Goal: Obtain resource: Download file/media

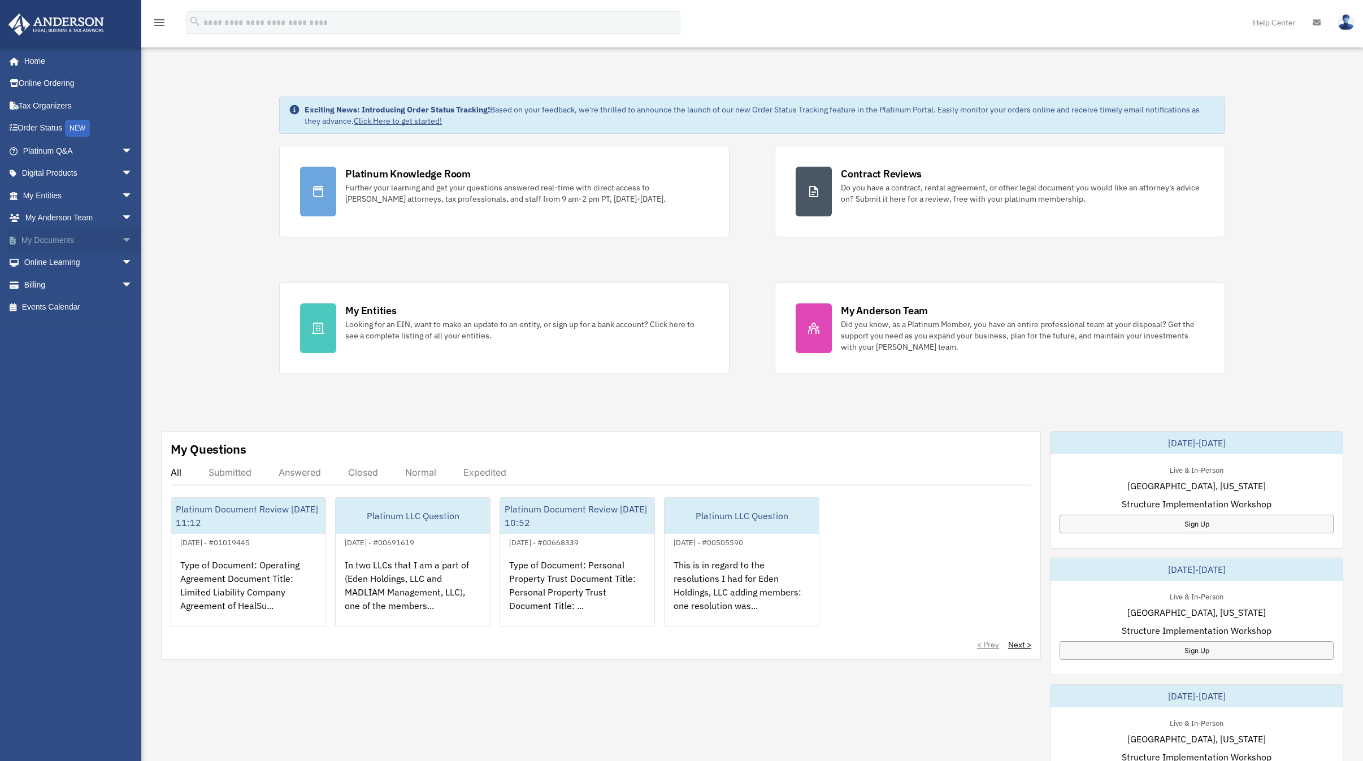
click at [41, 235] on link "My Documents arrow_drop_down" at bounding box center [79, 240] width 142 height 23
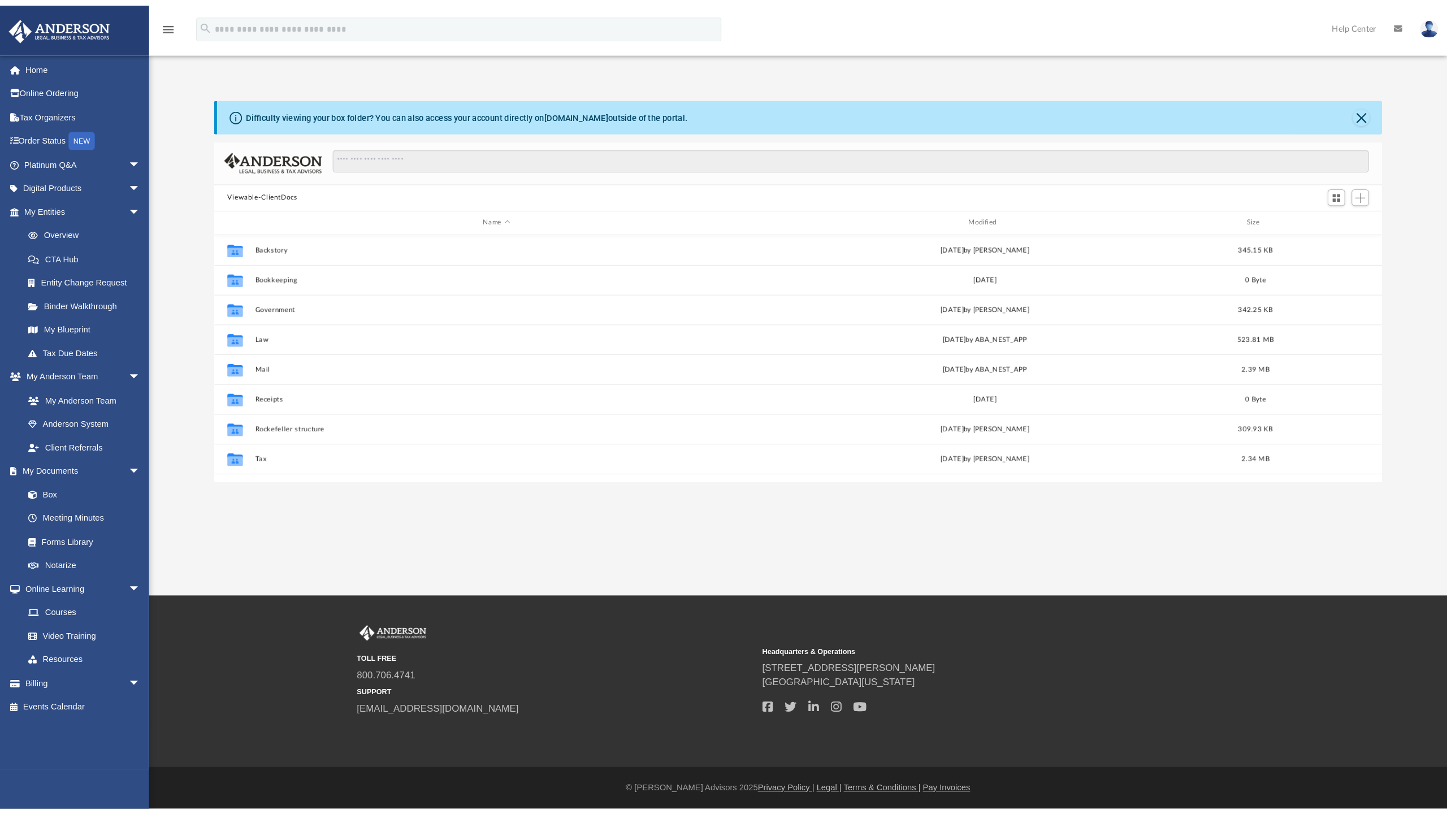
scroll to position [249, 1099]
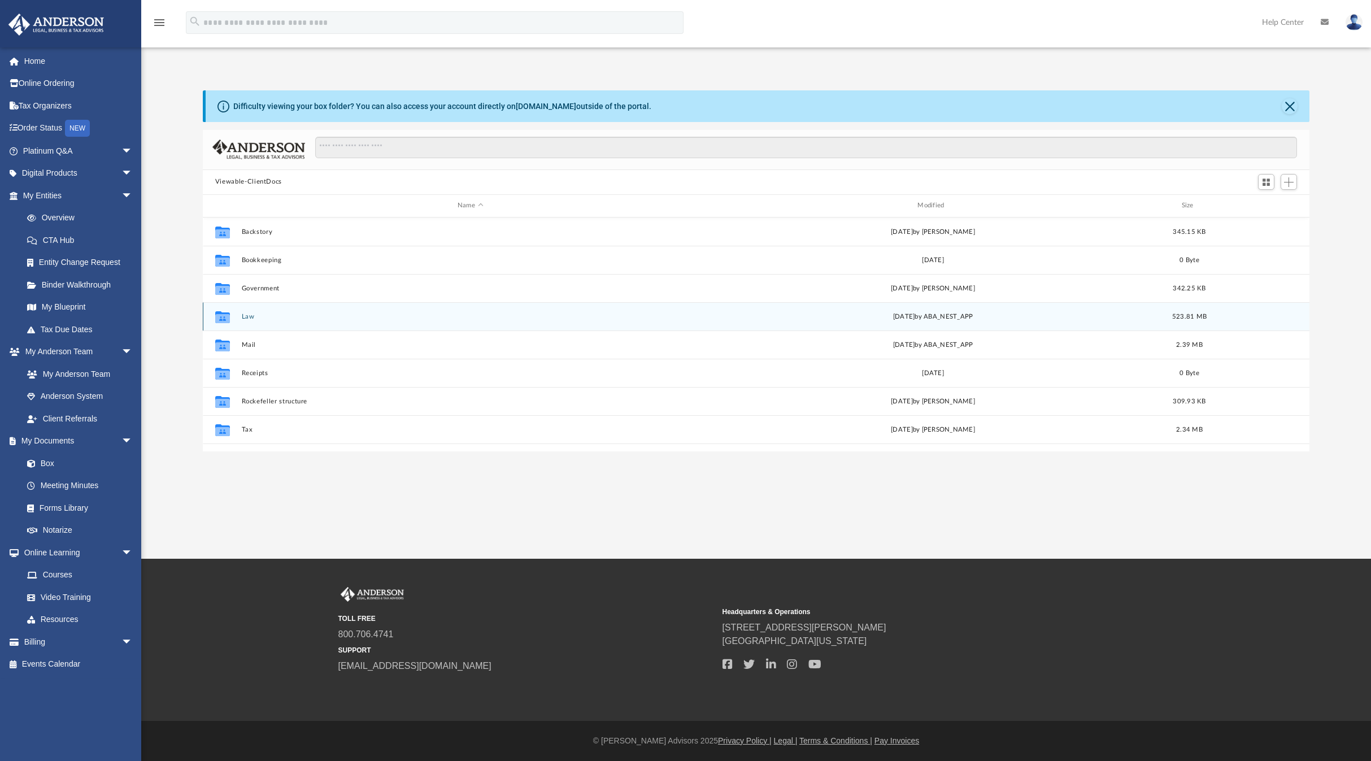
click at [249, 318] on button "Law" at bounding box center [470, 316] width 458 height 7
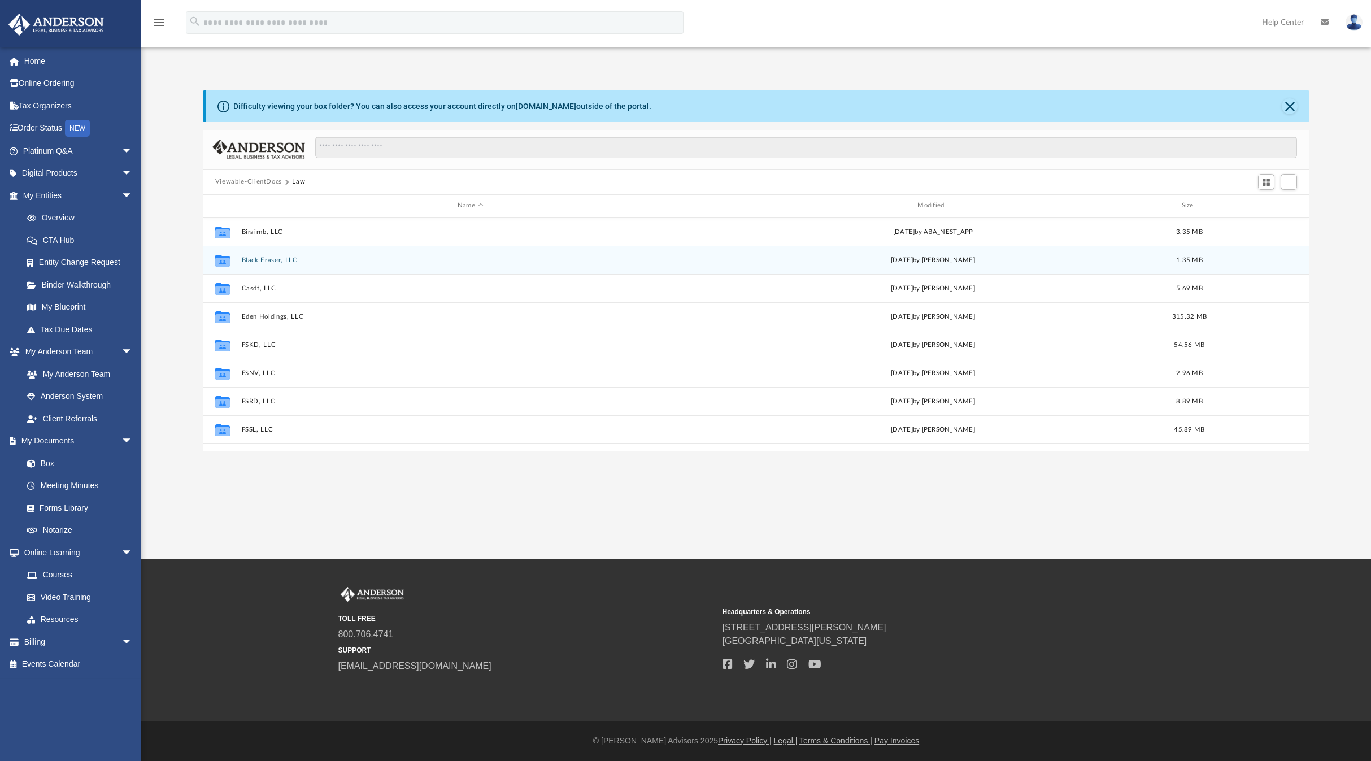
click at [263, 260] on button "Black Eraser, LLC" at bounding box center [470, 260] width 458 height 7
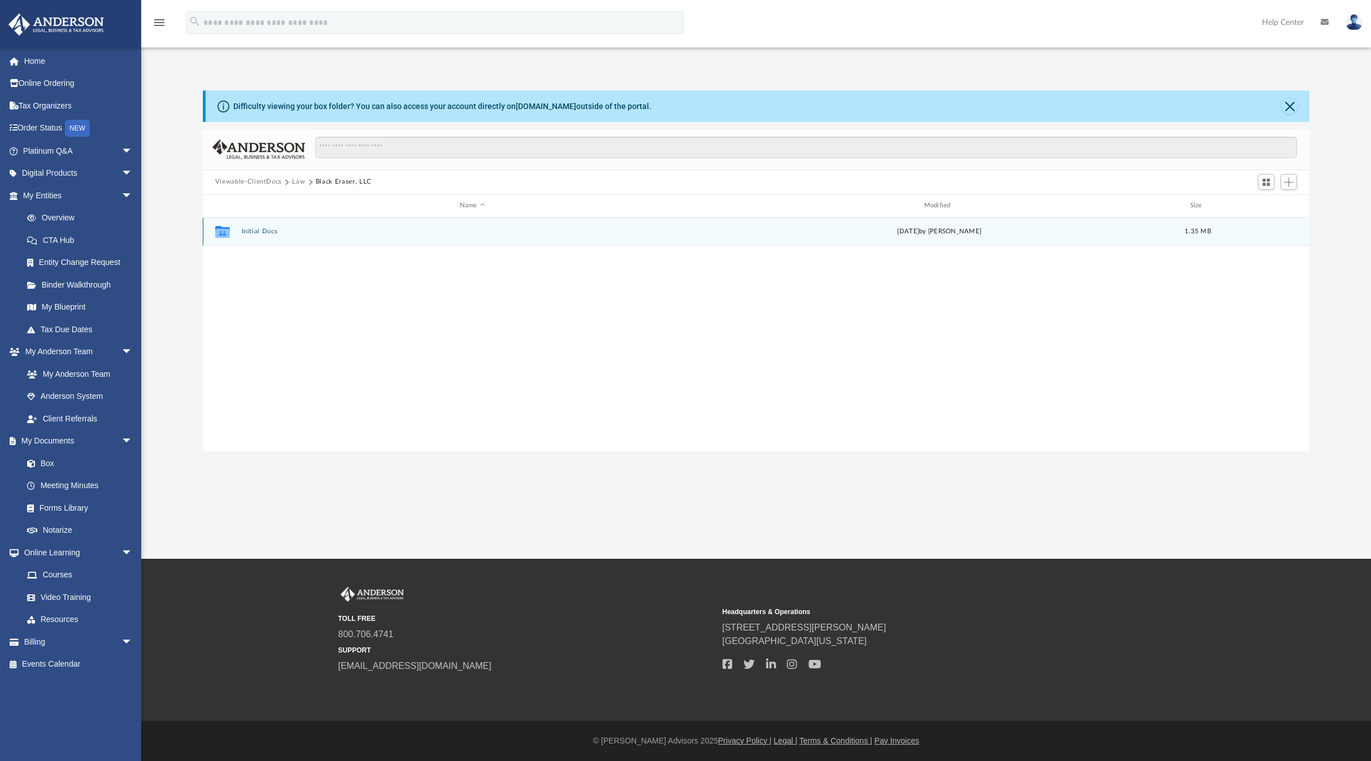
click at [259, 230] on button "Initial Docs" at bounding box center [472, 231] width 462 height 7
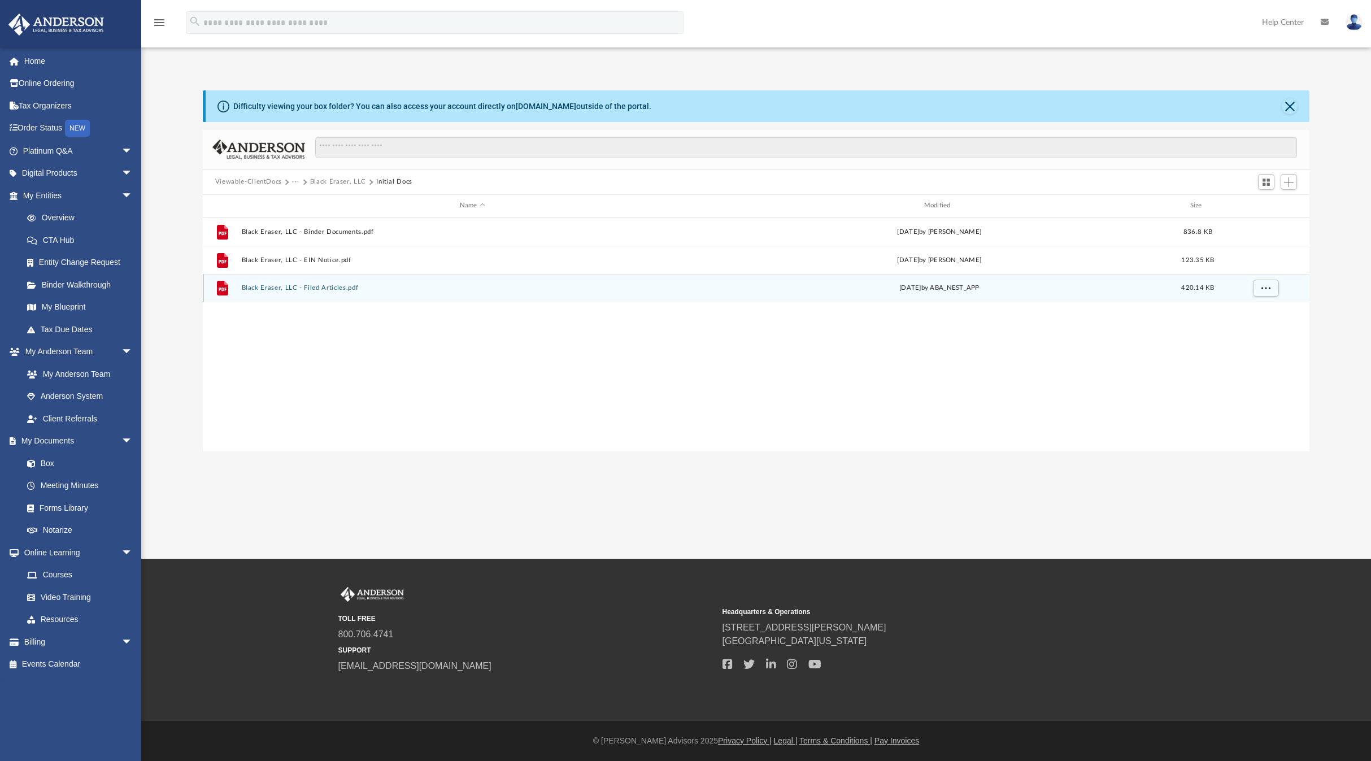
click at [287, 288] on button "Black Eraser, LLC - Filed Articles.pdf" at bounding box center [472, 287] width 462 height 7
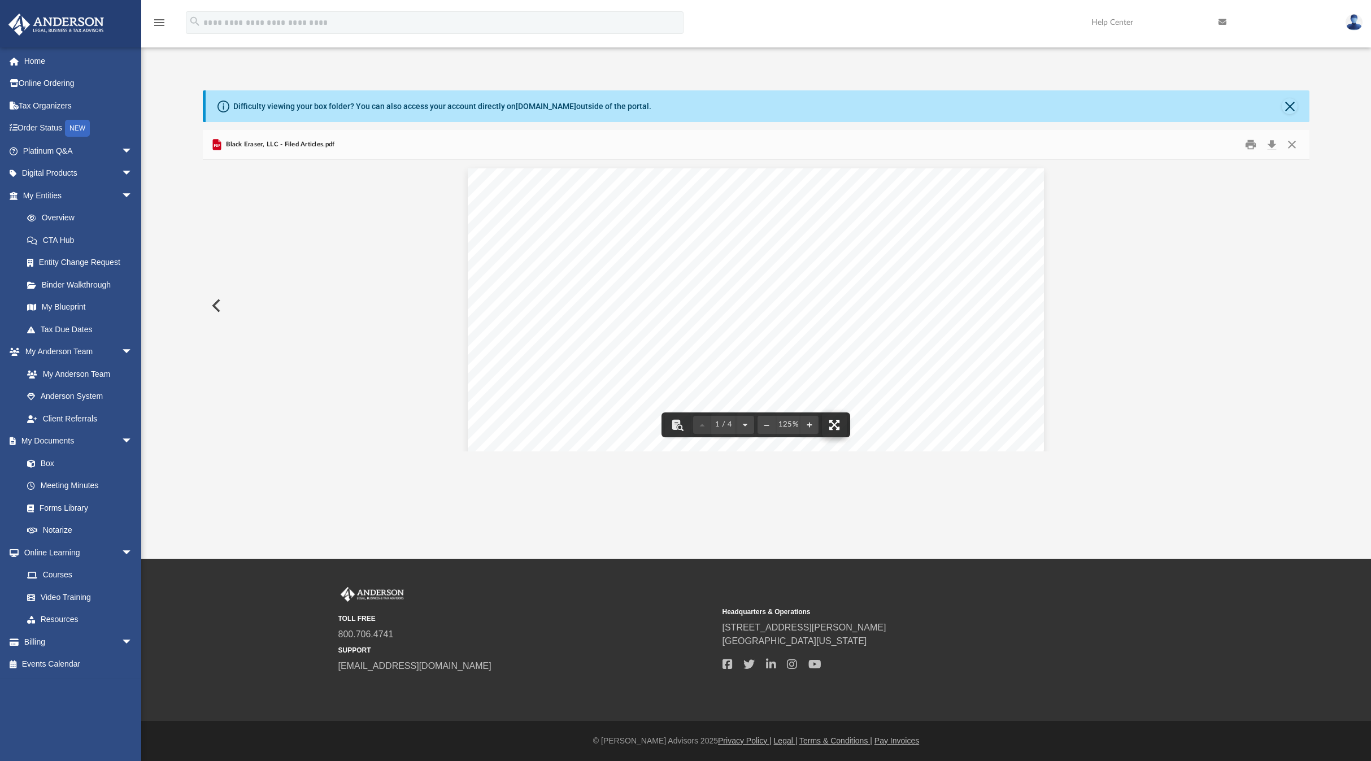
click at [837, 425] on button "File preview" at bounding box center [834, 424] width 25 height 25
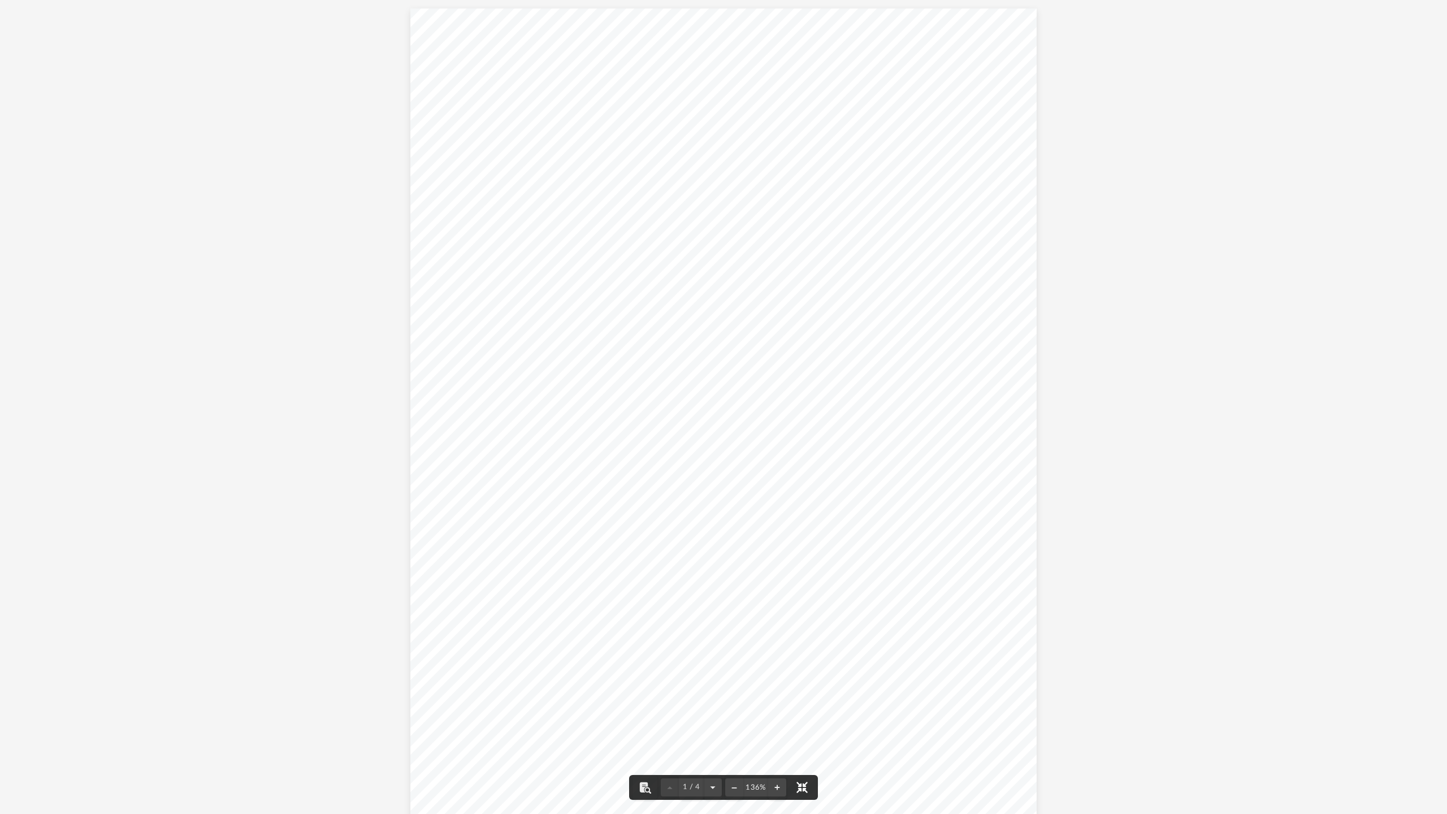
scroll to position [249, 1166]
click at [554, 337] on span "1718 Capitol Ave." at bounding box center [531, 335] width 101 height 10
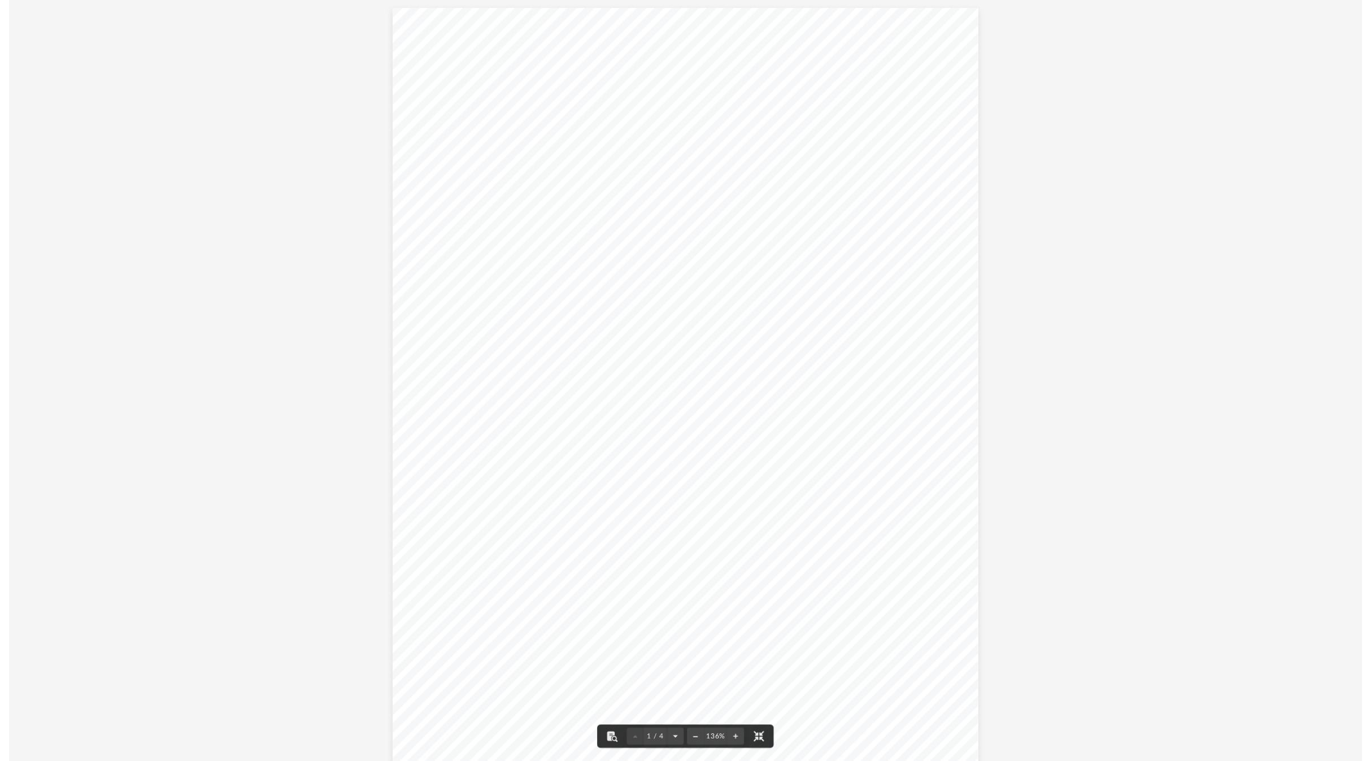
scroll to position [0, 0]
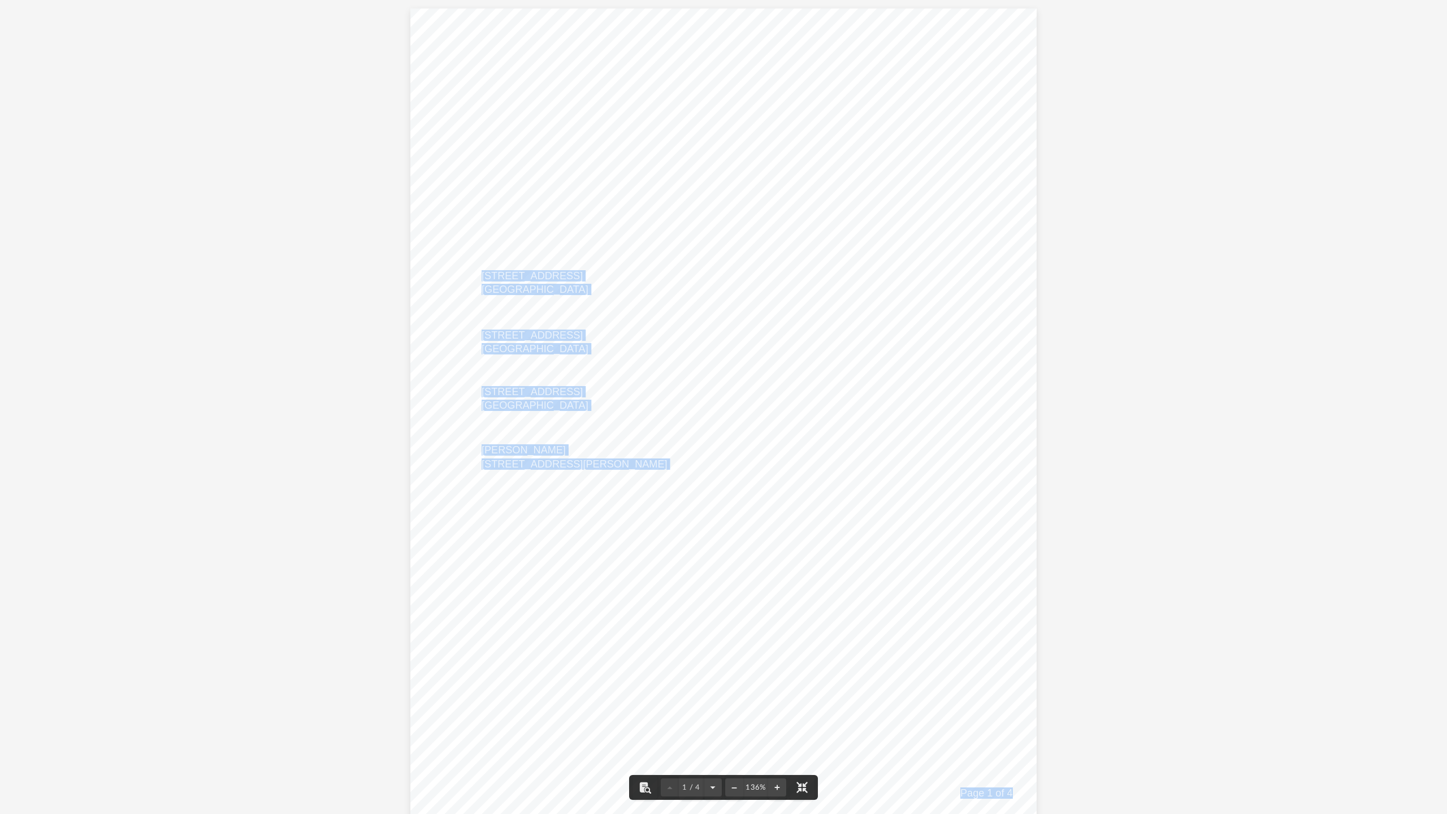
drag, startPoint x: 478, startPoint y: 276, endPoint x: 608, endPoint y: 275, distance: 130.0
click at [609, 275] on div "Wyoming Secretary of State Herschler Bldg East, Ste.100 & 101 Cheyenne, WY 8200…" at bounding box center [723, 413] width 627 height 811
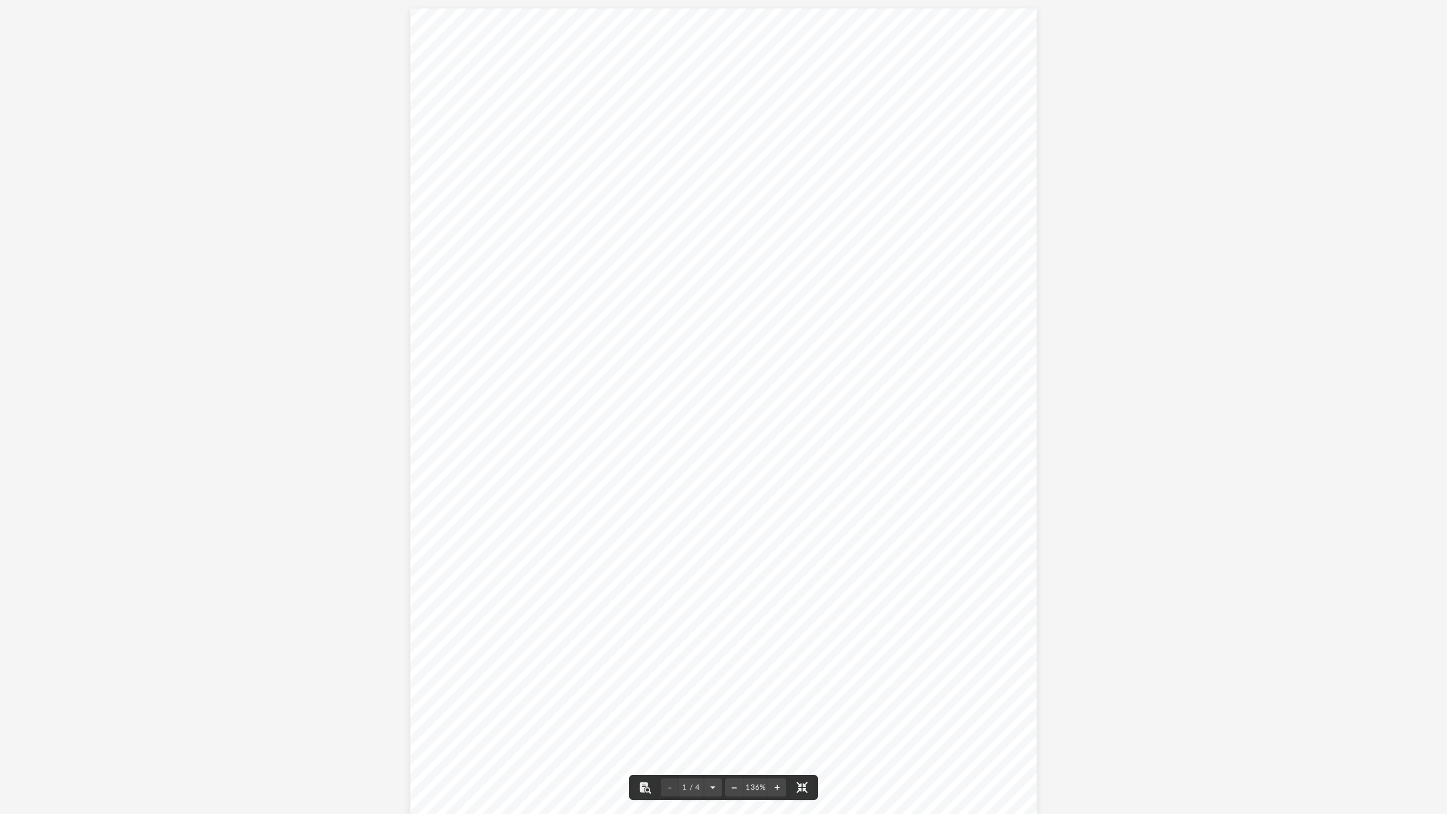
click at [585, 286] on div "Wyoming Secretary of State Herschler Bldg East, Ste.100 & 101 Cheyenne, WY 8200…" at bounding box center [723, 413] width 627 height 811
drag, startPoint x: 576, startPoint y: 286, endPoint x: 479, endPoint y: 276, distance: 97.7
click at [479, 277] on div "Wyoming Secretary of State Herschler Bldg East, Ste.100 & 101 Cheyenne, WY 8200…" at bounding box center [723, 413] width 627 height 811
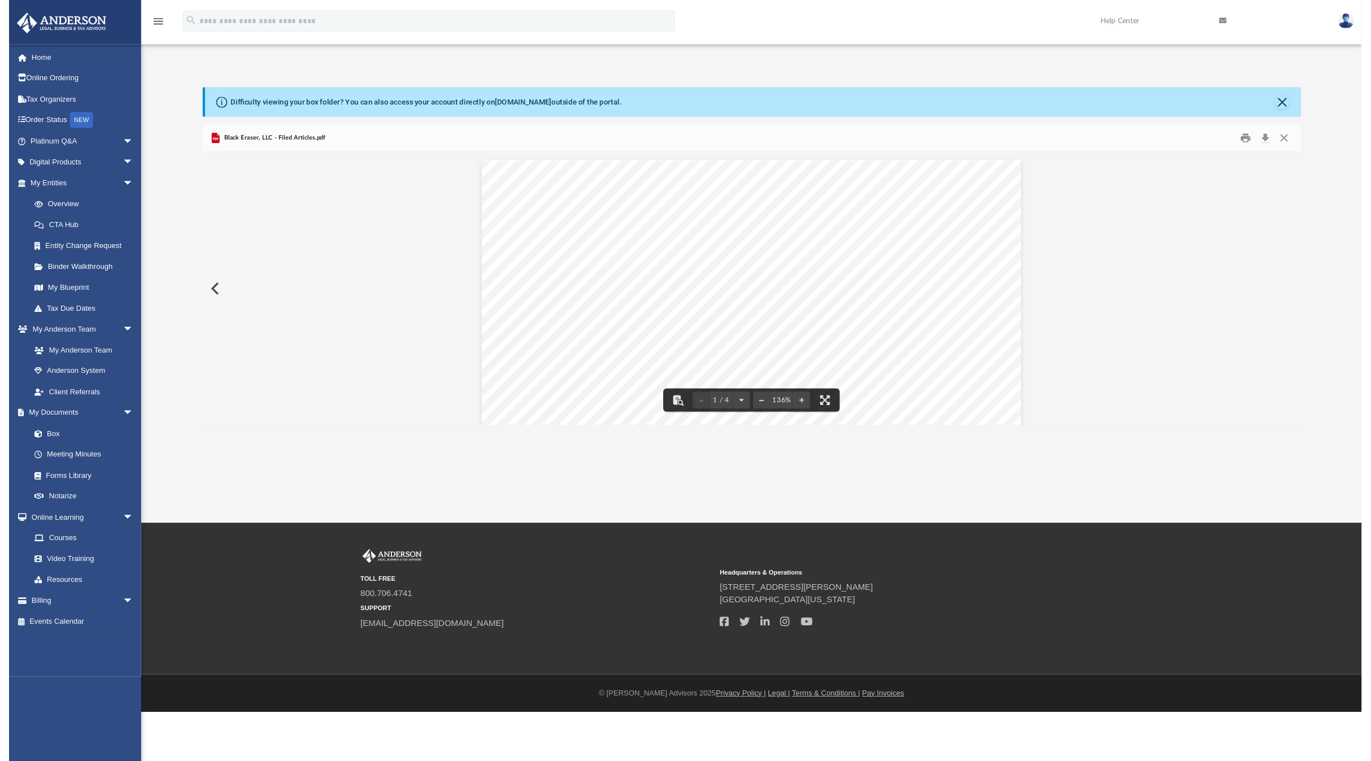
scroll to position [249, 1099]
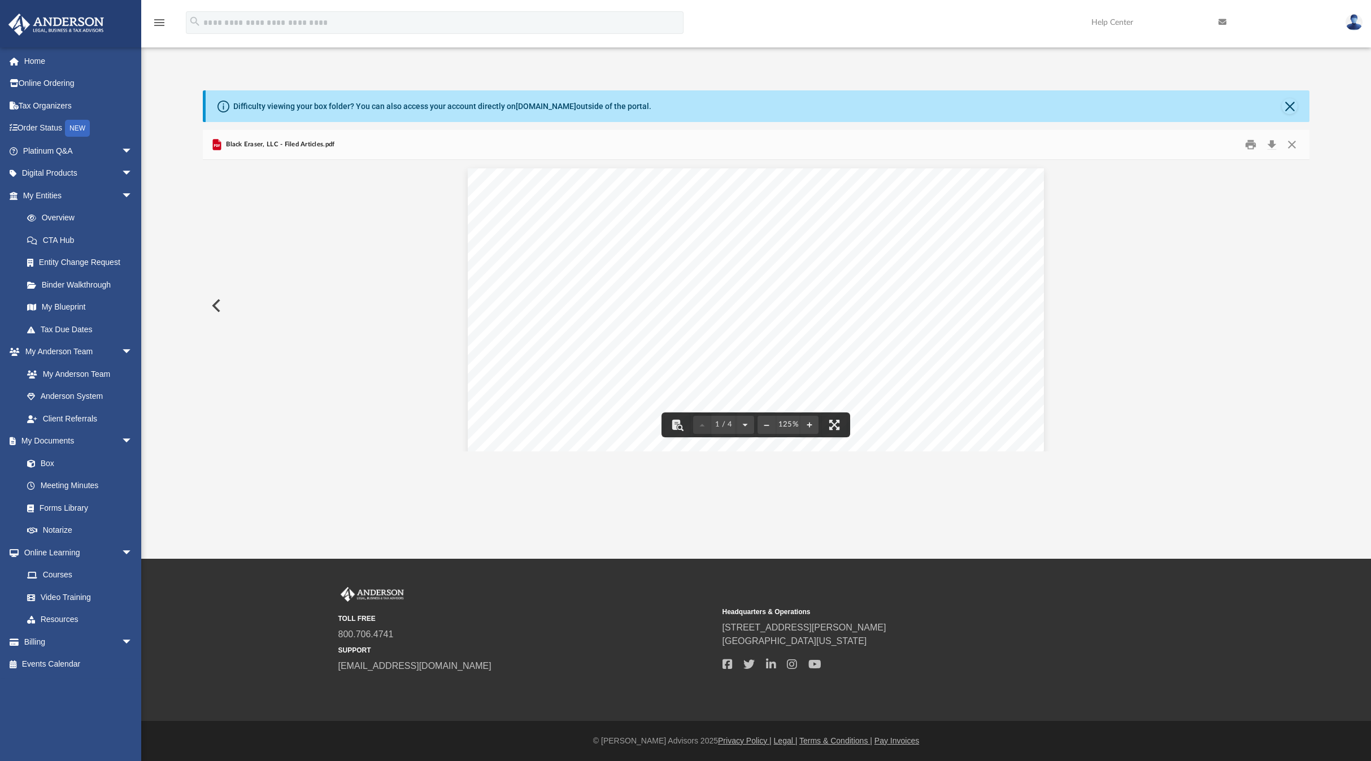
click at [1351, 24] on img at bounding box center [1354, 22] width 17 height 16
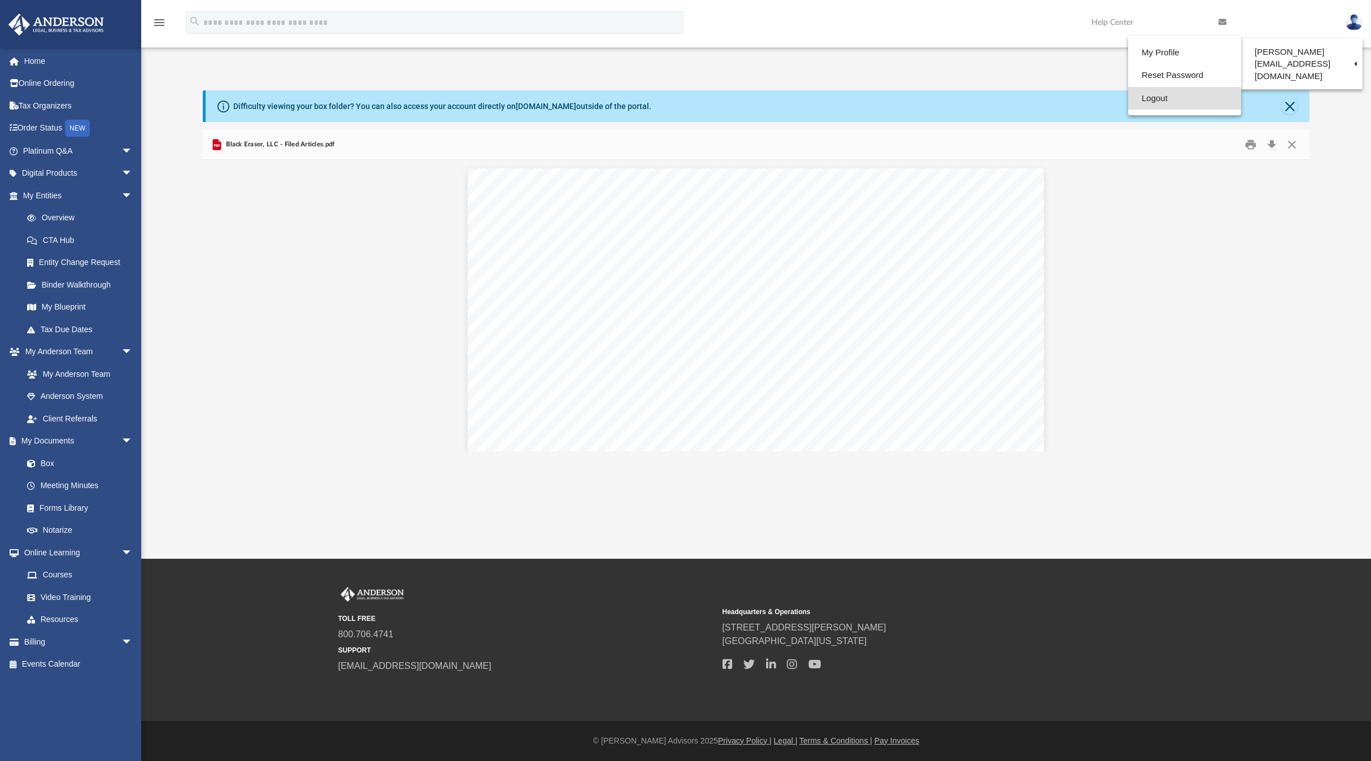
click at [1165, 101] on link "Logout" at bounding box center [1184, 98] width 113 height 23
